Goal: Information Seeking & Learning: Learn about a topic

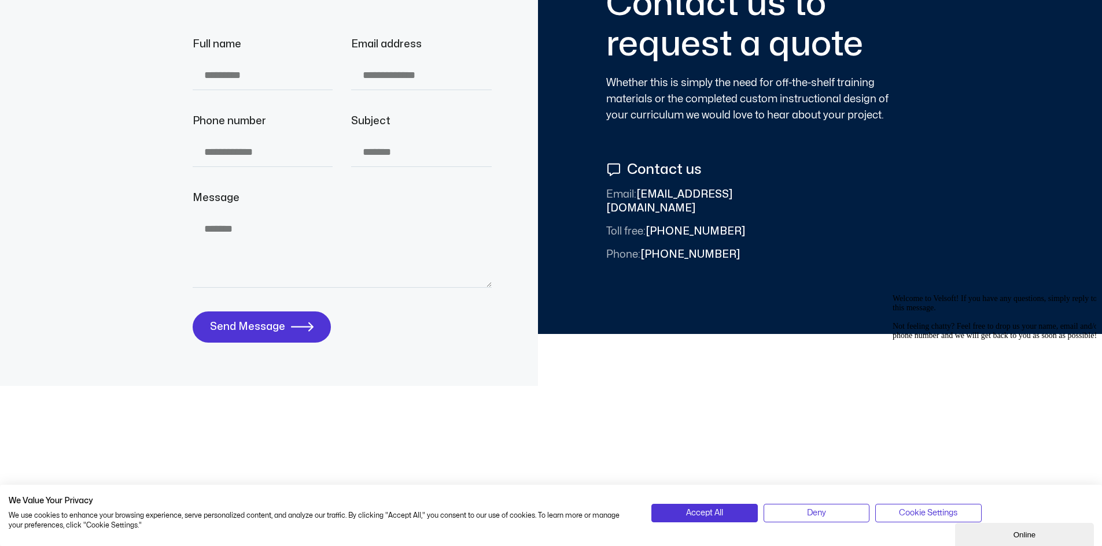
scroll to position [4279, 0]
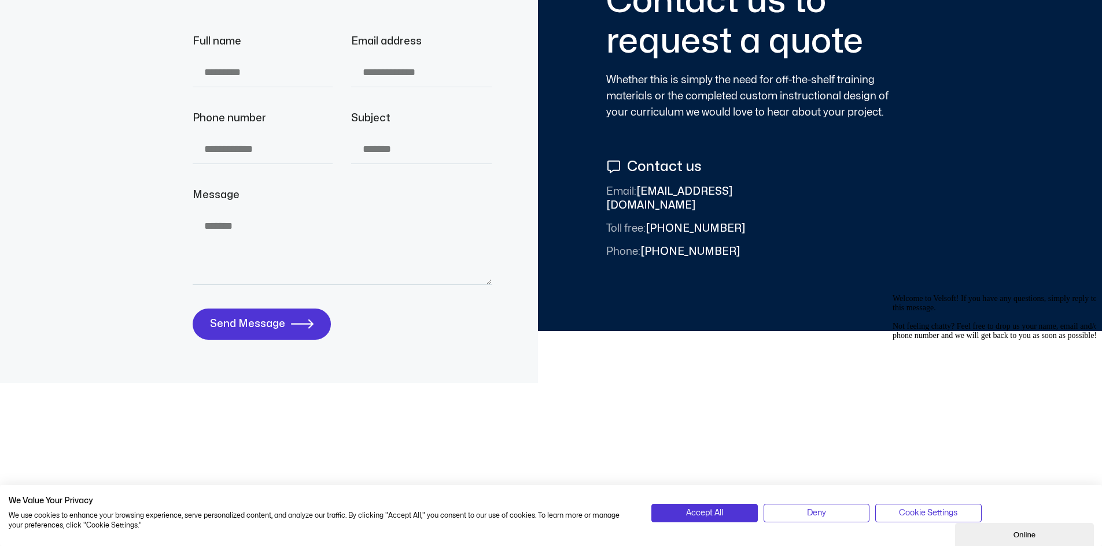
click at [892, 294] on icon "Chat attention grabber" at bounding box center [892, 294] width 0 height 0
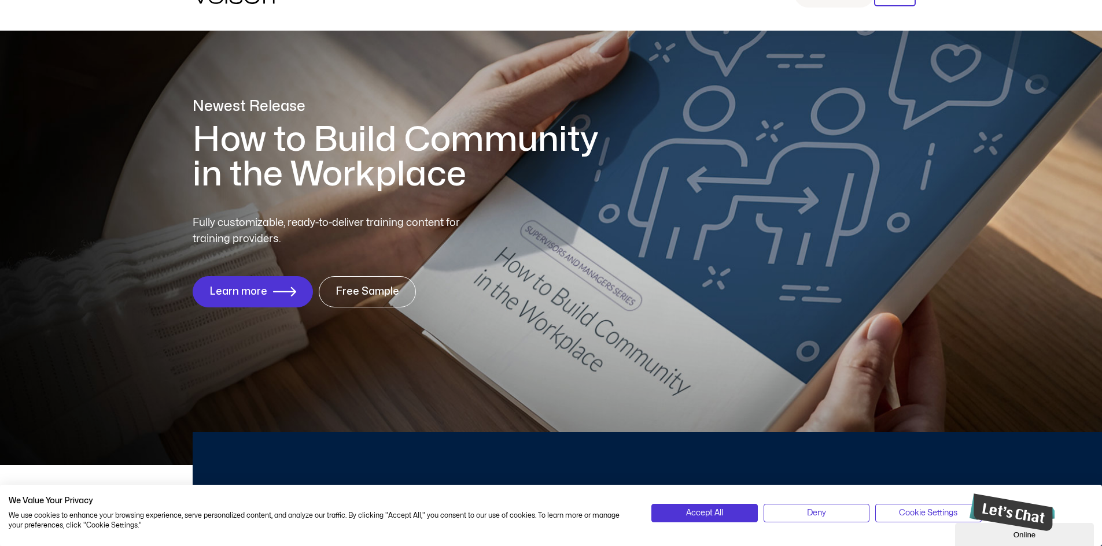
scroll to position [0, 0]
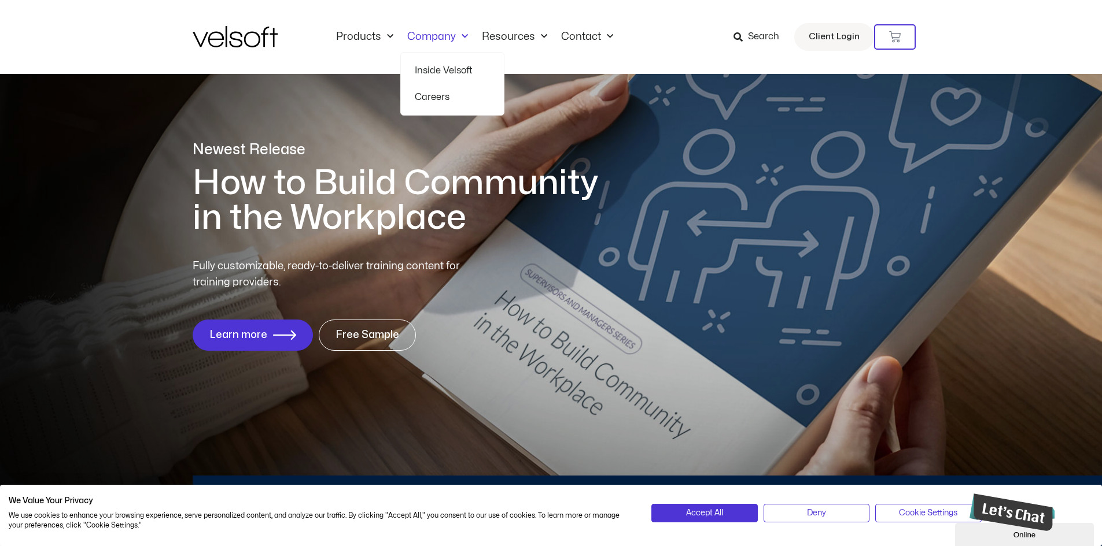
click at [446, 102] on link "Careers" at bounding box center [452, 97] width 75 height 27
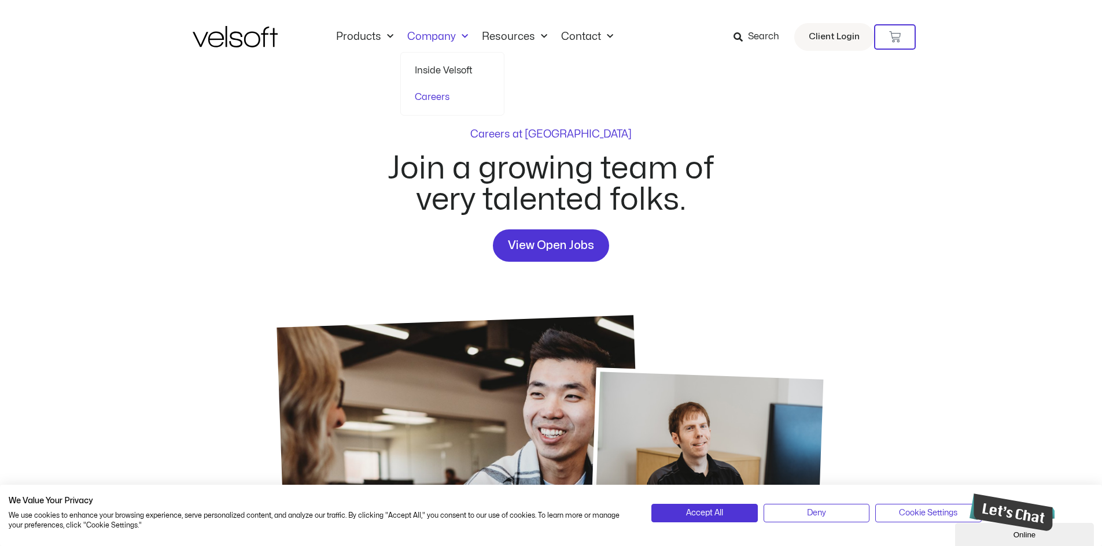
click at [465, 72] on link "Inside Velsoft" at bounding box center [452, 70] width 75 height 27
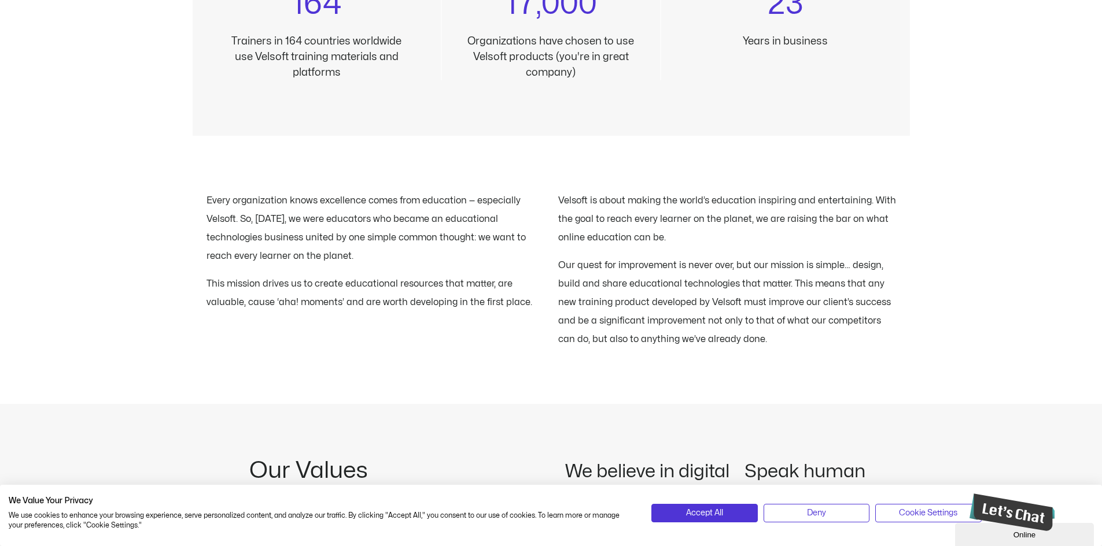
scroll to position [1272, 0]
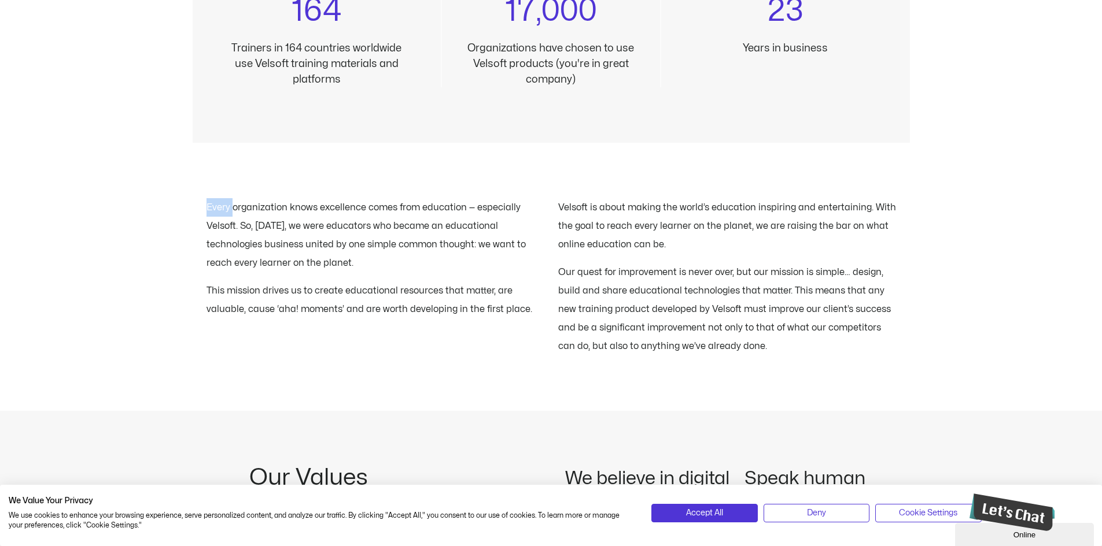
drag, startPoint x: 204, startPoint y: 206, endPoint x: 232, endPoint y: 208, distance: 28.4
click at [232, 208] on div "Every organization knows excellence comes from education — especially Velsoft. …" at bounding box center [551, 276] width 717 height 157
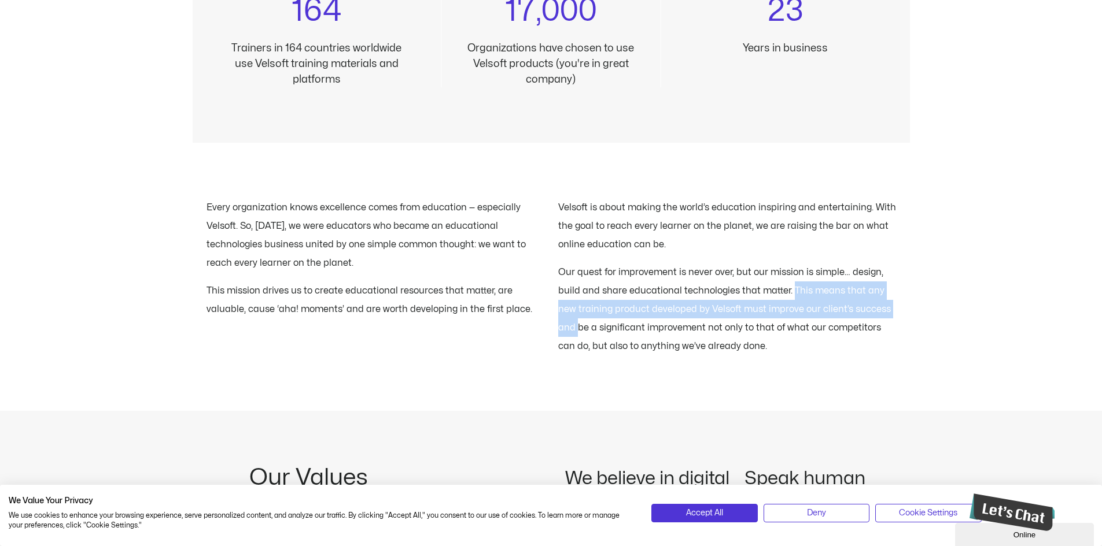
drag, startPoint x: 789, startPoint y: 291, endPoint x: 579, endPoint y: 320, distance: 211.9
click at [579, 320] on p "Our quest for improvement is never over, but our mission is simple… design, bui…" at bounding box center [727, 309] width 338 height 93
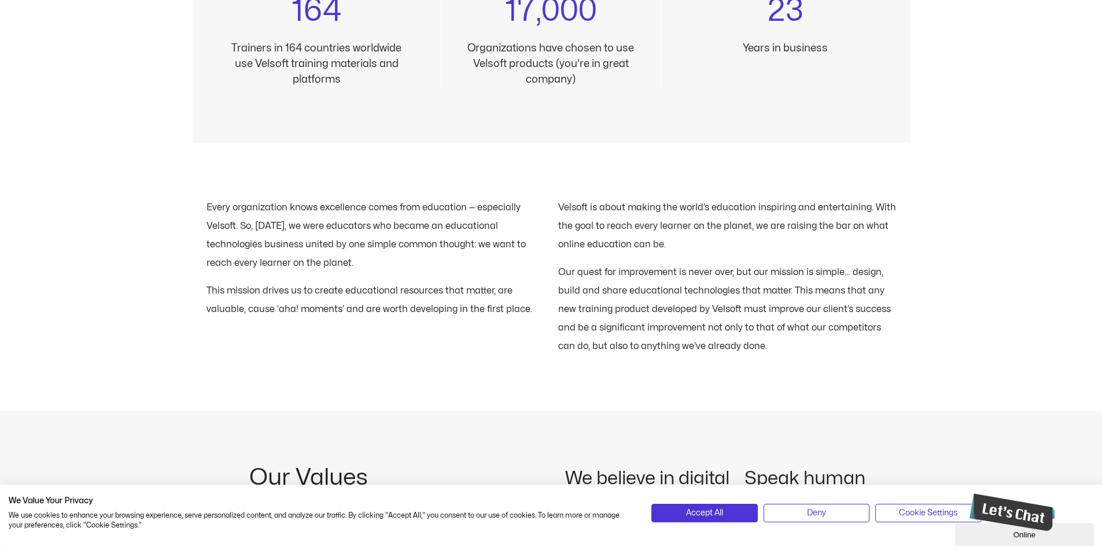
click at [221, 209] on p "Every organization knows excellence comes from education — especially Velsoft. …" at bounding box center [375, 235] width 338 height 74
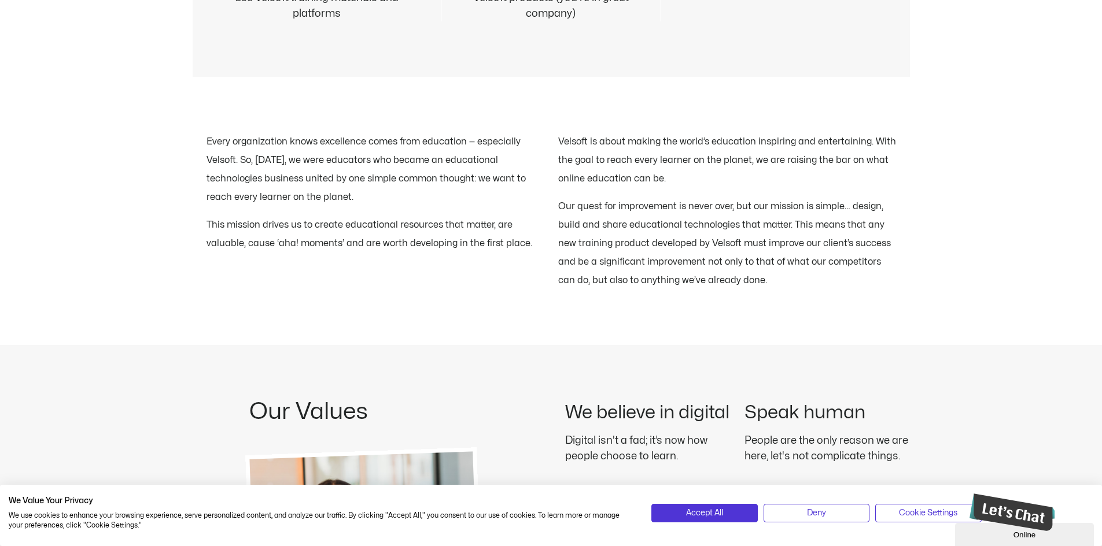
scroll to position [1218, 0]
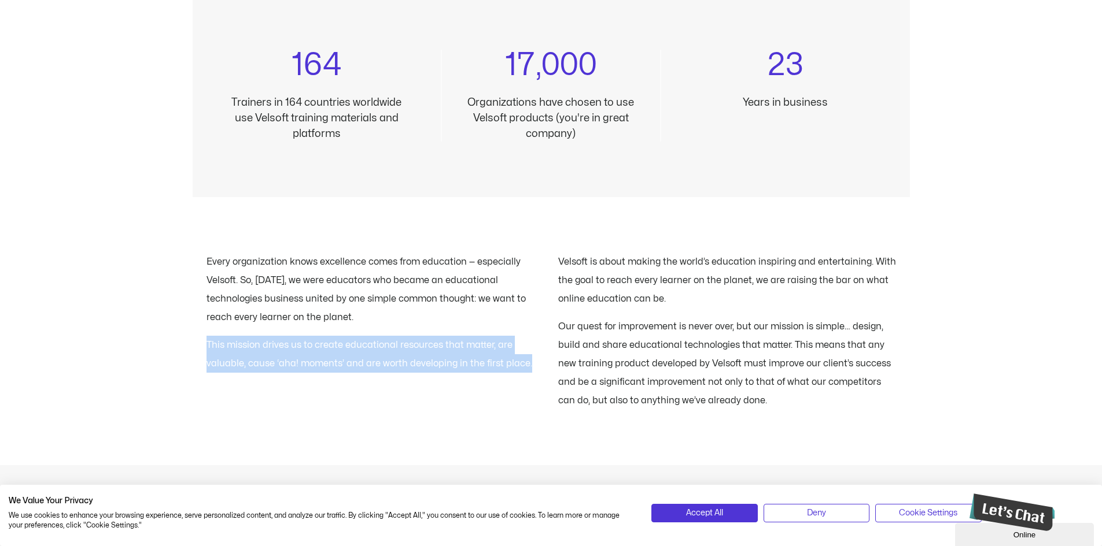
drag, startPoint x: 525, startPoint y: 367, endPoint x: 201, endPoint y: 352, distance: 324.2
click at [201, 352] on div "Every organization knows excellence comes from education — especially Velsoft. …" at bounding box center [551, 331] width 717 height 157
